Goal: Find specific page/section: Find specific page/section

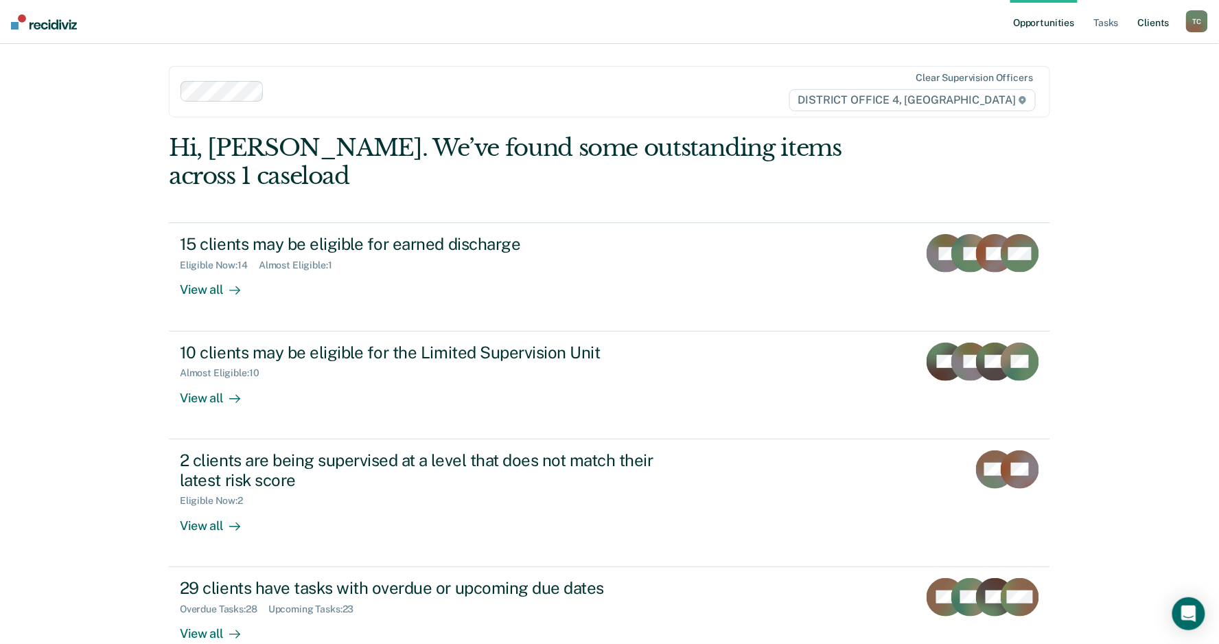
click at [1149, 16] on link "Client s" at bounding box center [1154, 22] width 37 height 44
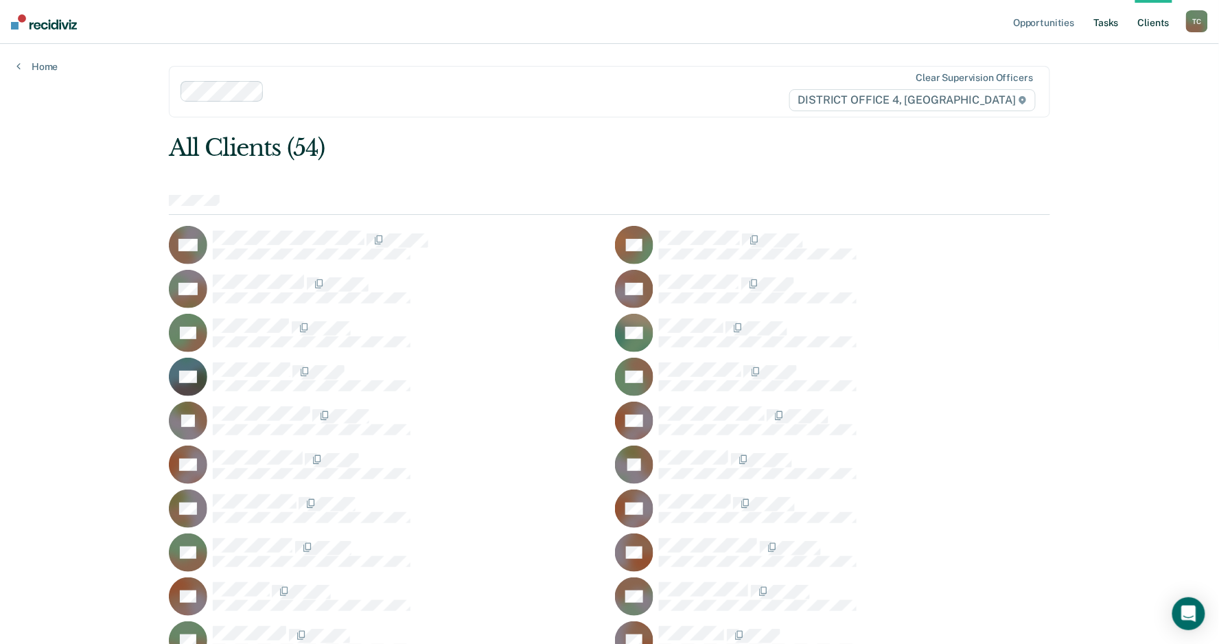
click at [1105, 12] on link "Tasks" at bounding box center [1107, 22] width 30 height 44
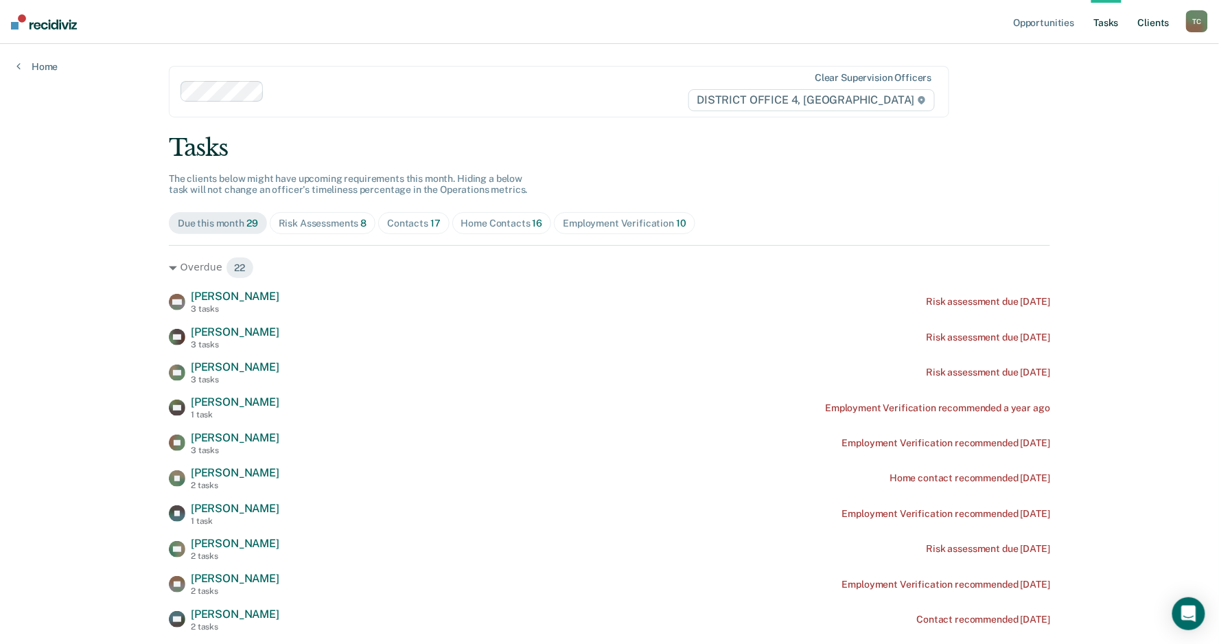
click at [1150, 23] on link "Client s" at bounding box center [1154, 22] width 37 height 44
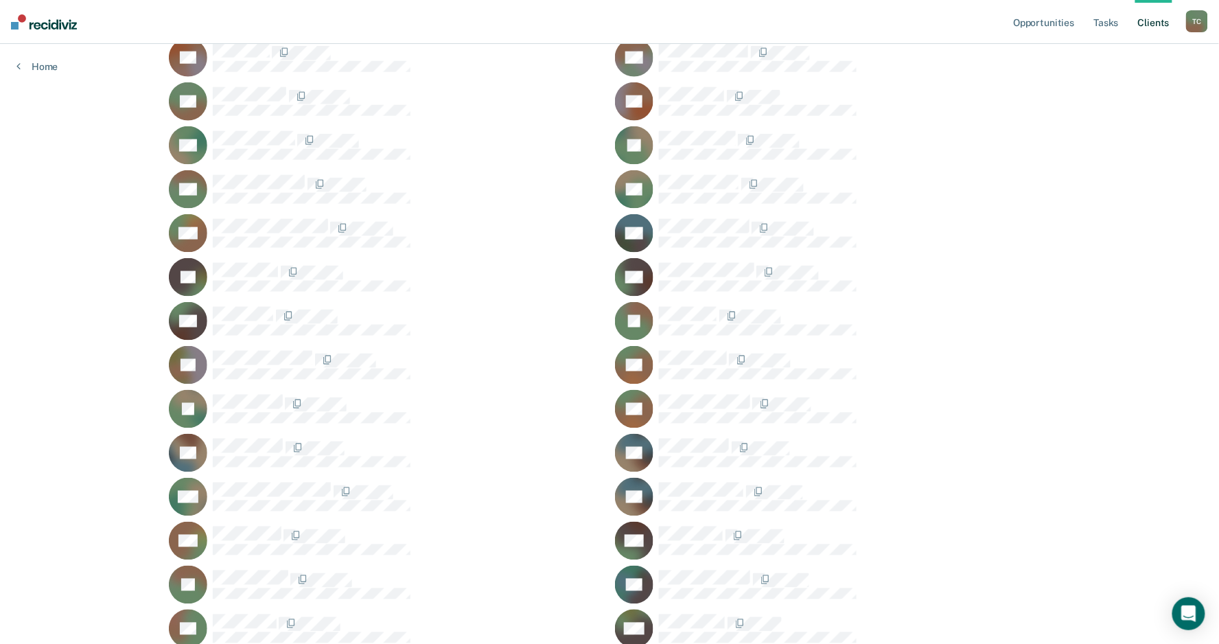
scroll to position [610, 0]
